Goal: Find contact information: Find contact information

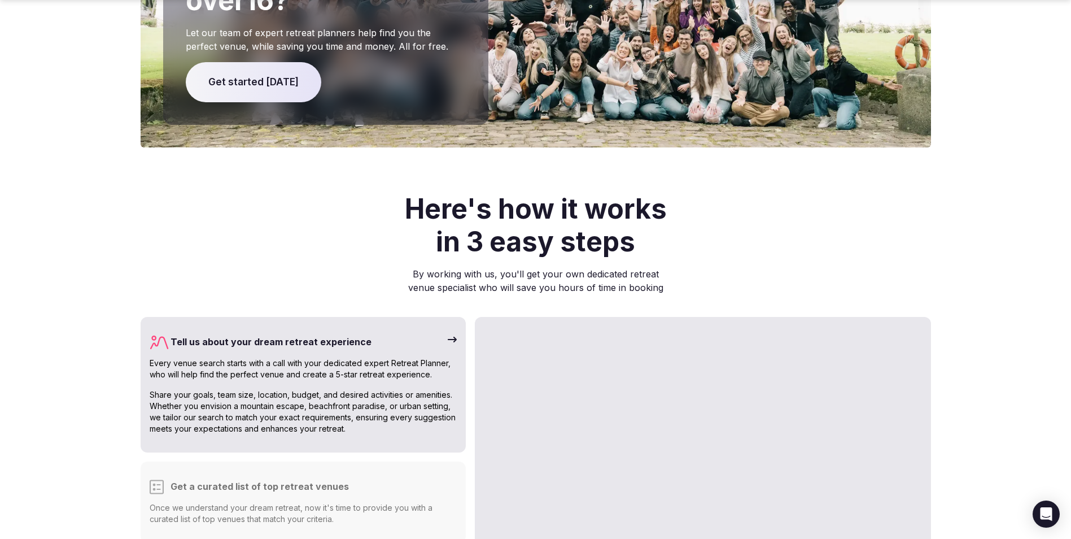
scroll to position [2710, 0]
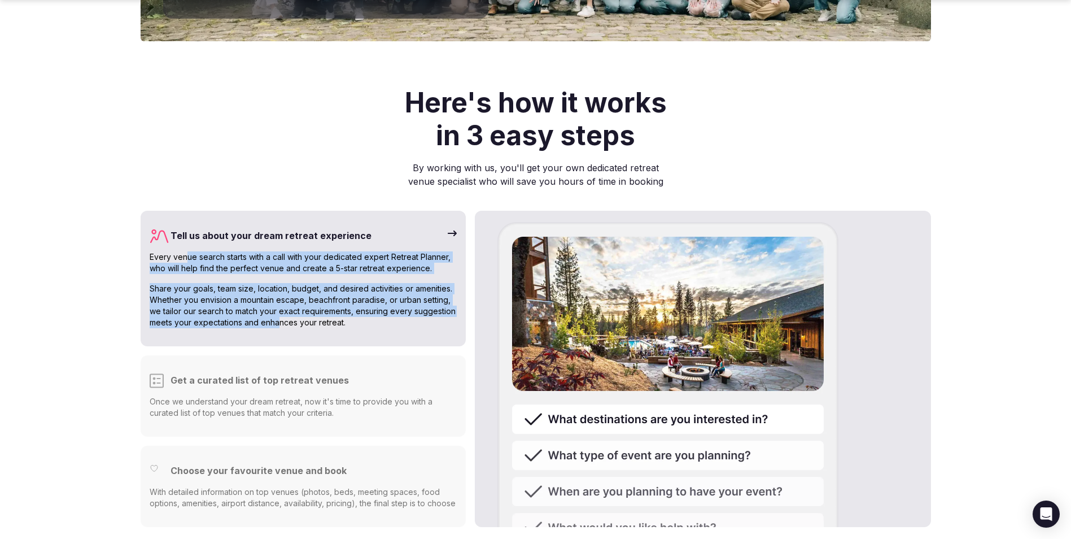
drag, startPoint x: 186, startPoint y: 231, endPoint x: 279, endPoint y: 291, distance: 110.4
click at [279, 291] on div "Every venue search starts with a call with your dedicated expert Retreat Planne…" at bounding box center [304, 289] width 308 height 77
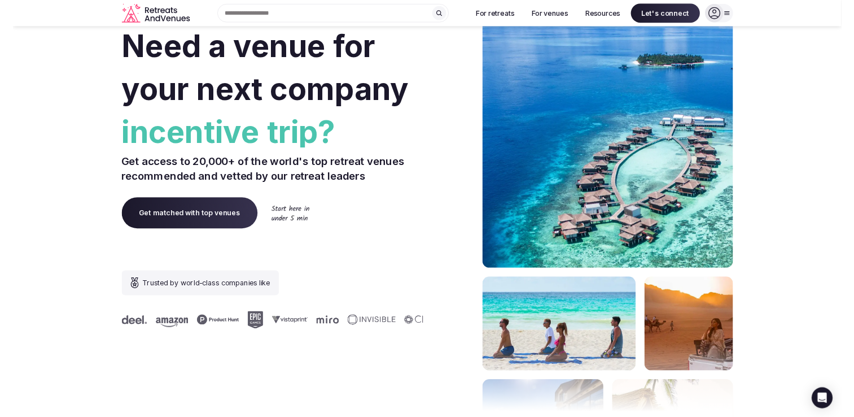
scroll to position [0, 0]
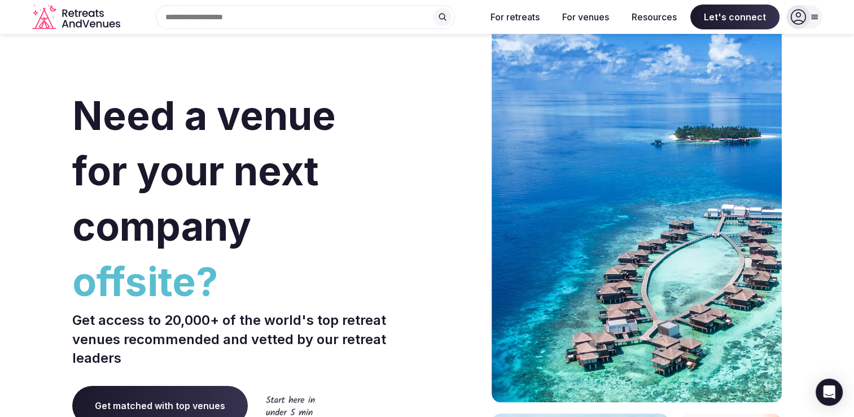
click at [763, 20] on span "Let's connect" at bounding box center [734, 17] width 89 height 25
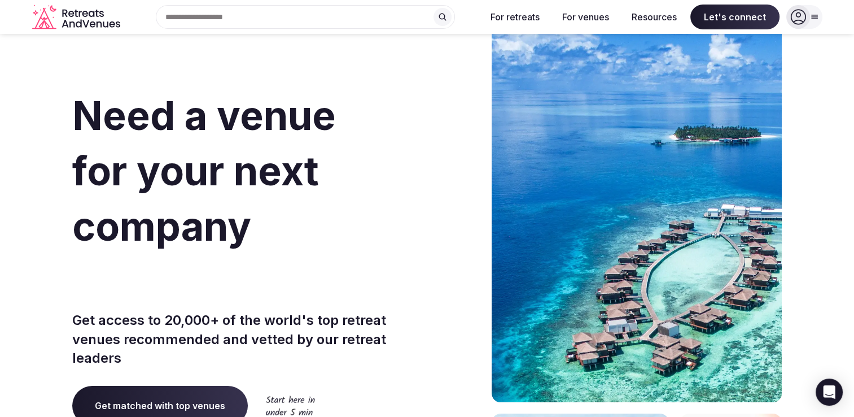
click at [706, 21] on span "Let's connect" at bounding box center [734, 17] width 89 height 25
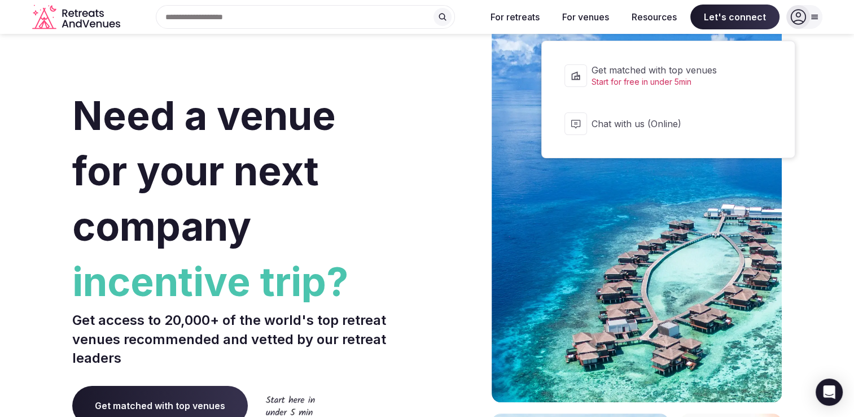
click at [739, 14] on span "Let's connect" at bounding box center [734, 17] width 89 height 25
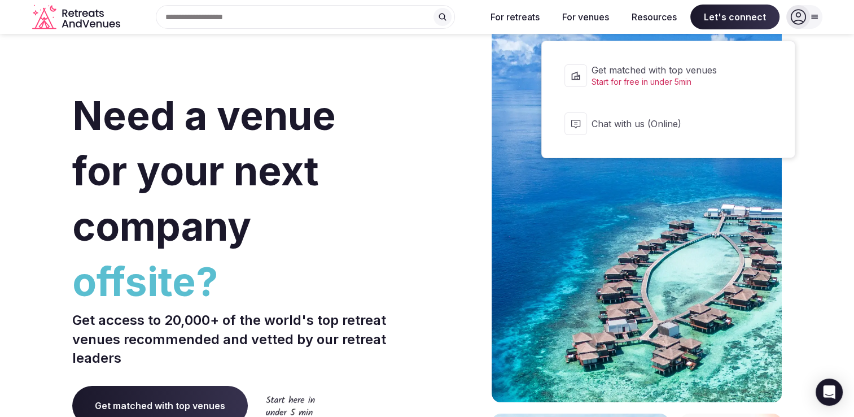
click at [657, 85] on span "Start for free in under 5min" at bounding box center [676, 81] width 168 height 11
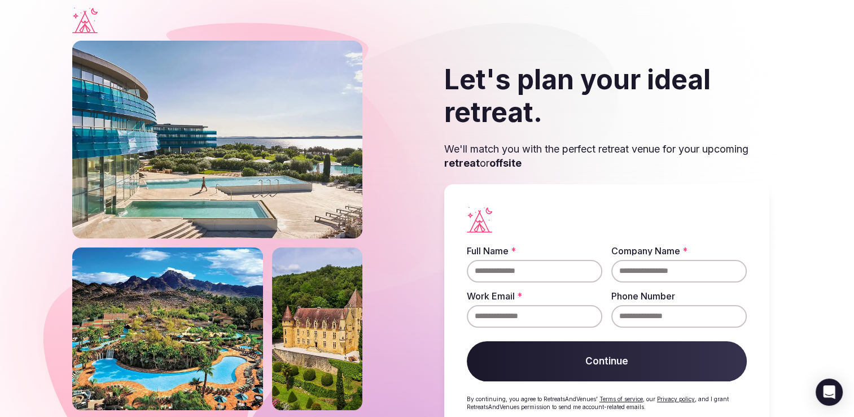
scroll to position [38, 0]
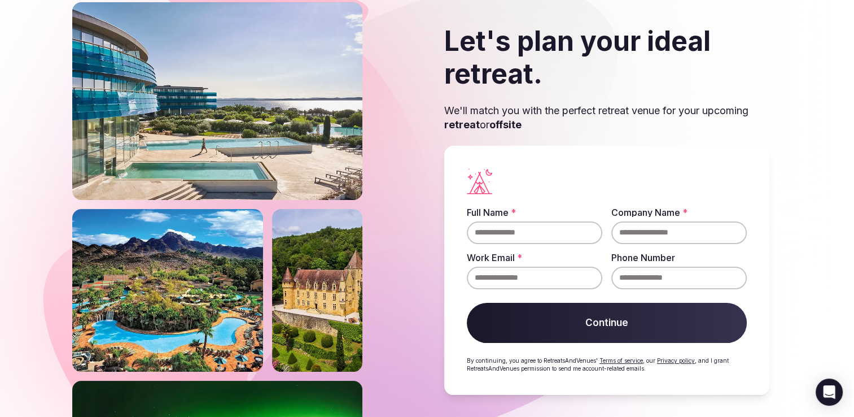
click at [647, 277] on input "Phone Number" at bounding box center [678, 277] width 135 height 23
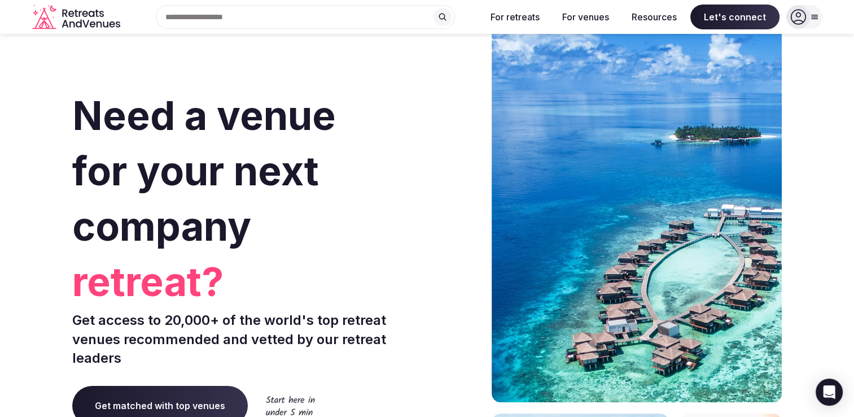
click at [808, 23] on div at bounding box center [804, 17] width 36 height 24
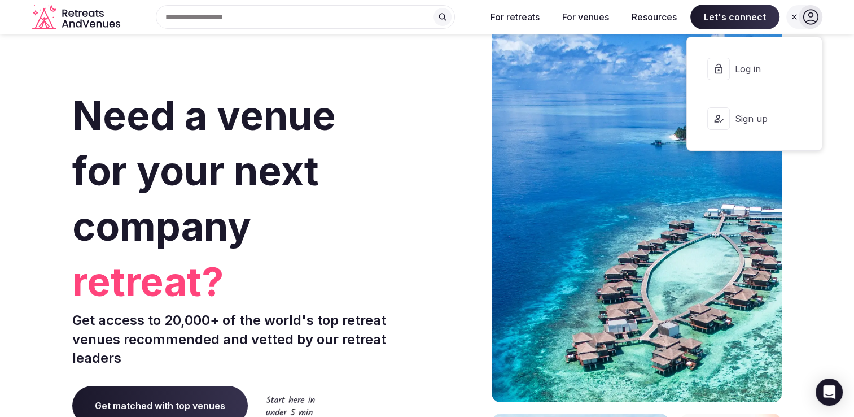
click at [807, 247] on section "Need a venue for your next company retreat? Get access to 20,000+ of the world'…" at bounding box center [427, 338] width 854 height 680
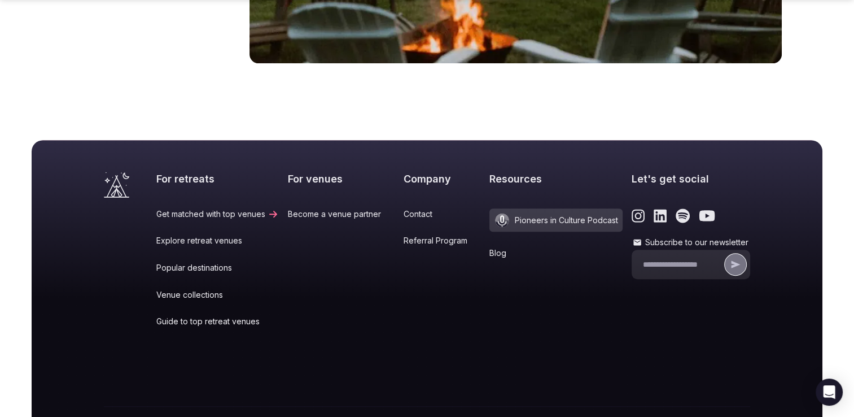
scroll to position [4768, 0]
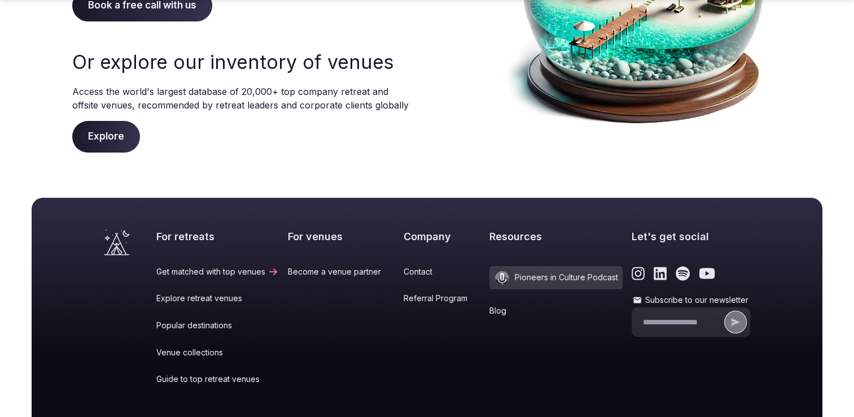
scroll to position [282, 0]
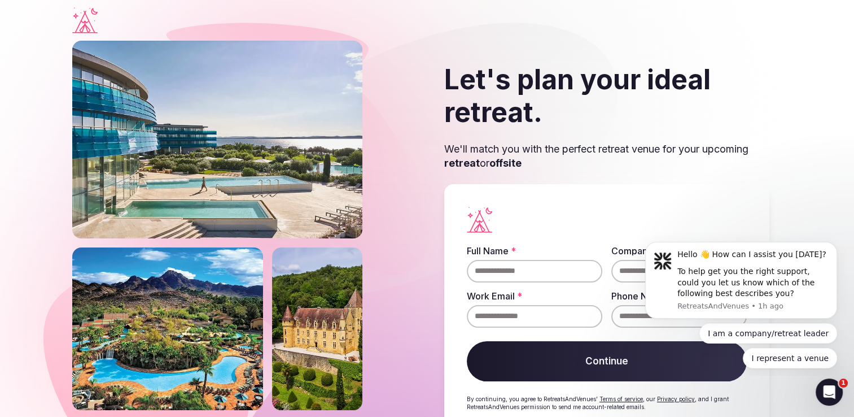
click at [80, 20] on icon "Visit the homepage" at bounding box center [84, 20] width 25 height 26
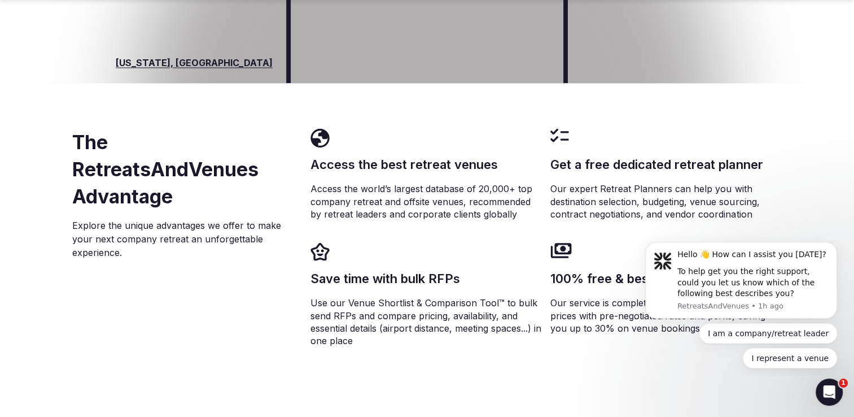
scroll to position [2089, 0]
